Goal: Task Accomplishment & Management: Manage account settings

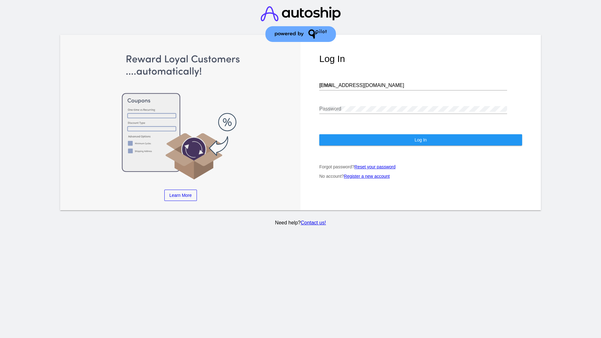
type input "[EMAIL_ADDRESS][DOMAIN_NAME]"
click at [420, 140] on span "Log In" at bounding box center [420, 139] width 12 height 5
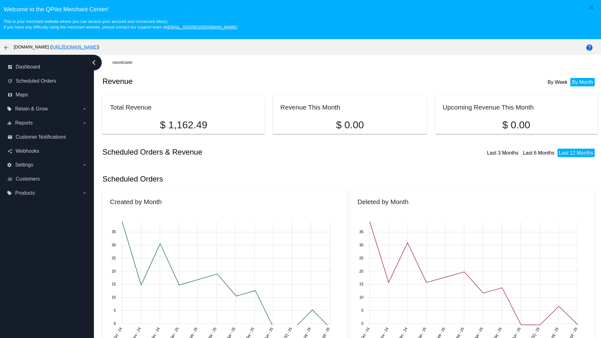
click at [47, 193] on label "local_offer Products arrow_drop_down" at bounding box center [47, 193] width 80 height 10
click at [0, 0] on input "local_offer Products arrow_drop_down" at bounding box center [0, 0] width 0 height 0
click at [29, 206] on span "Products" at bounding box center [28, 205] width 19 height 5
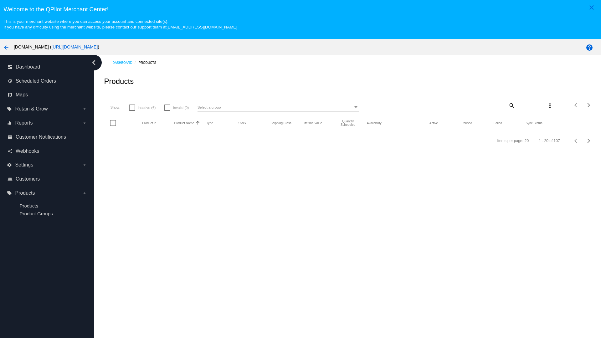
click at [142, 107] on span "Inactive (6)" at bounding box center [147, 108] width 18 height 8
click at [132, 111] on input "Inactive (6)" at bounding box center [132, 111] width 0 height 0
checkbox input "true"
click at [511, 105] on mat-icon "search" at bounding box center [512, 105] width 8 height 10
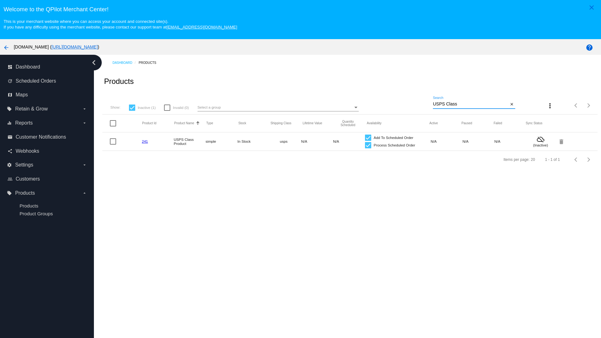
type input "Variable Enable"
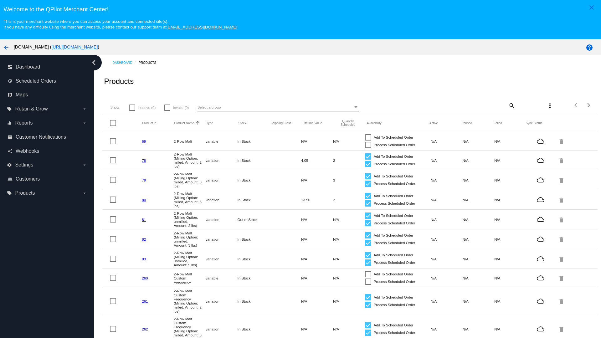
click at [511, 105] on mat-icon "search" at bounding box center [512, 105] width 8 height 10
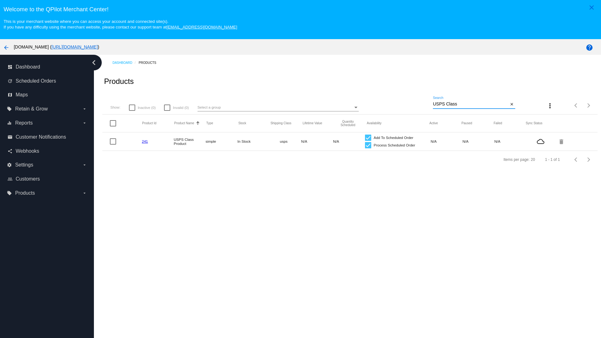
type input "Variable Enable"
